Goal: Task Accomplishment & Management: Use online tool/utility

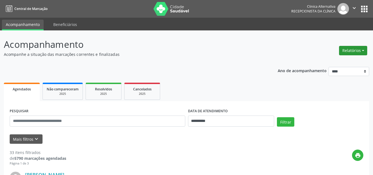
click at [348, 54] on button "Relatórios" at bounding box center [353, 50] width 28 height 9
click at [318, 65] on link "Agendamentos" at bounding box center [337, 63] width 59 height 8
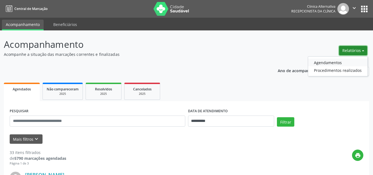
select select "*"
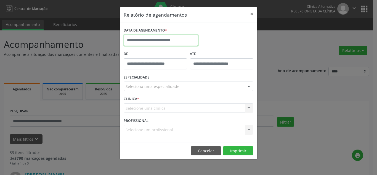
click at [178, 41] on input "text" at bounding box center [161, 40] width 75 height 11
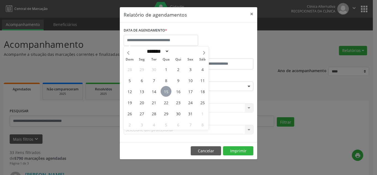
click at [165, 92] on span "15" at bounding box center [166, 91] width 11 height 11
type input "**********"
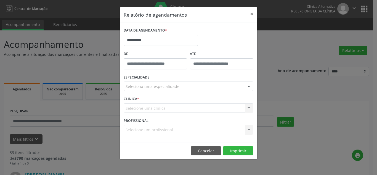
click at [177, 83] on div "Seleciona uma especialidade" at bounding box center [189, 85] width 130 height 9
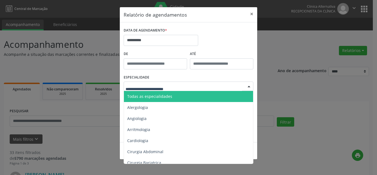
click at [172, 97] on span "Todas as especialidades" at bounding box center [189, 96] width 130 height 11
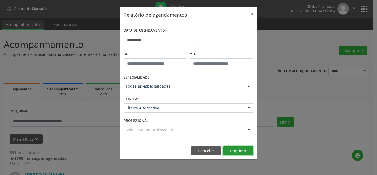
click at [233, 154] on button "Imprimir" at bounding box center [238, 150] width 30 height 9
